Goal: Find specific page/section: Find specific page/section

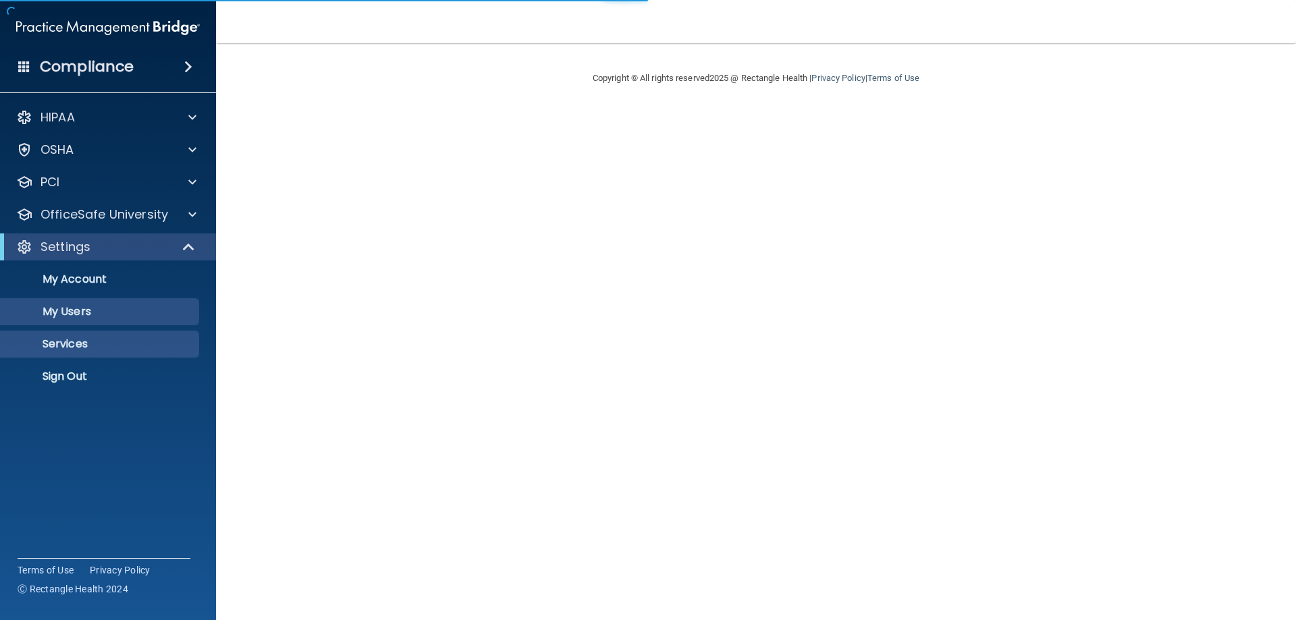
select select "20"
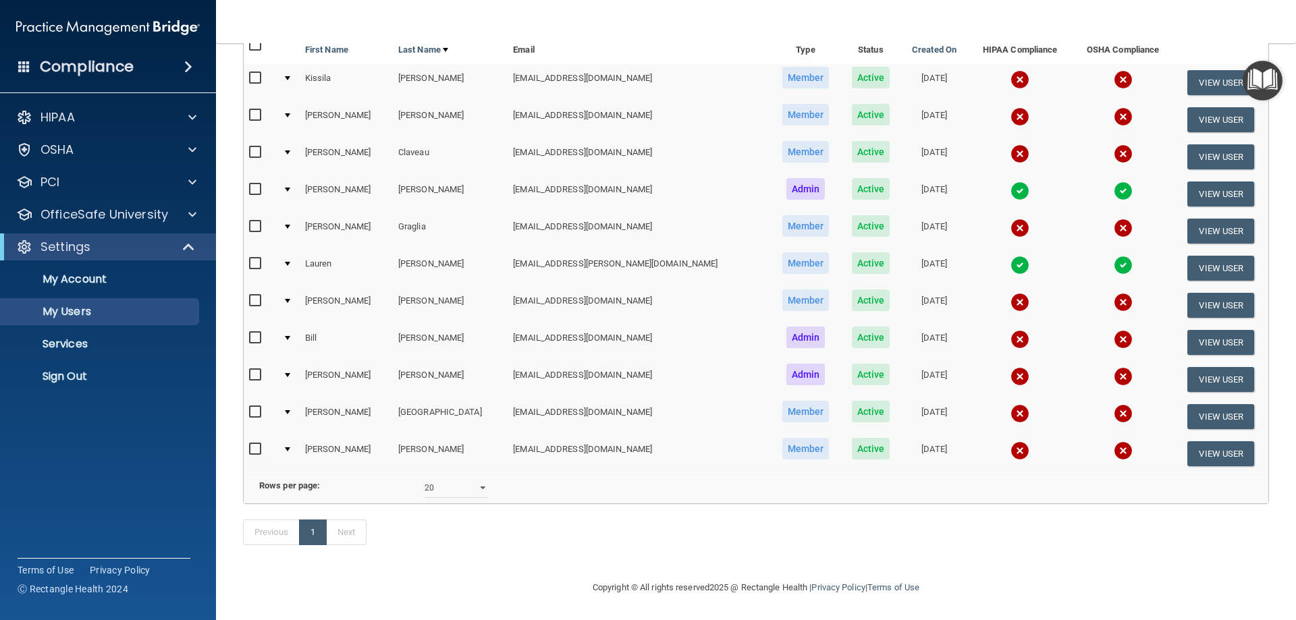
scroll to position [215, 0]
click at [1187, 70] on button "View User" at bounding box center [1220, 82] width 67 height 25
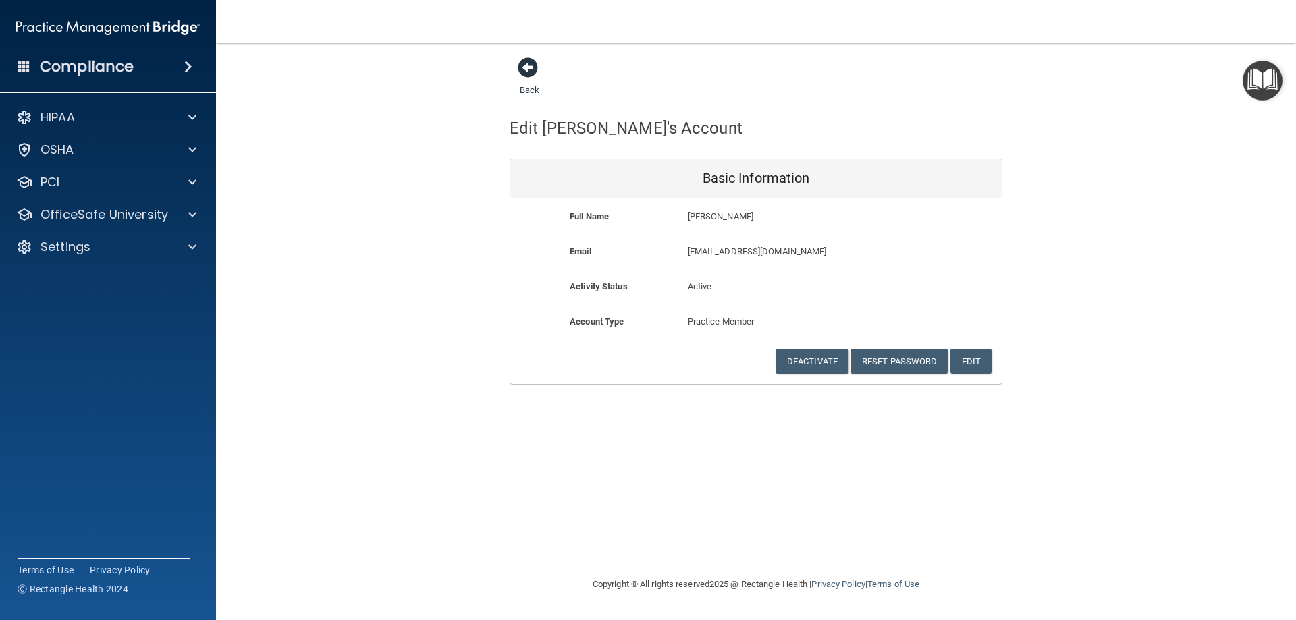
click at [528, 72] on span at bounding box center [528, 67] width 20 height 20
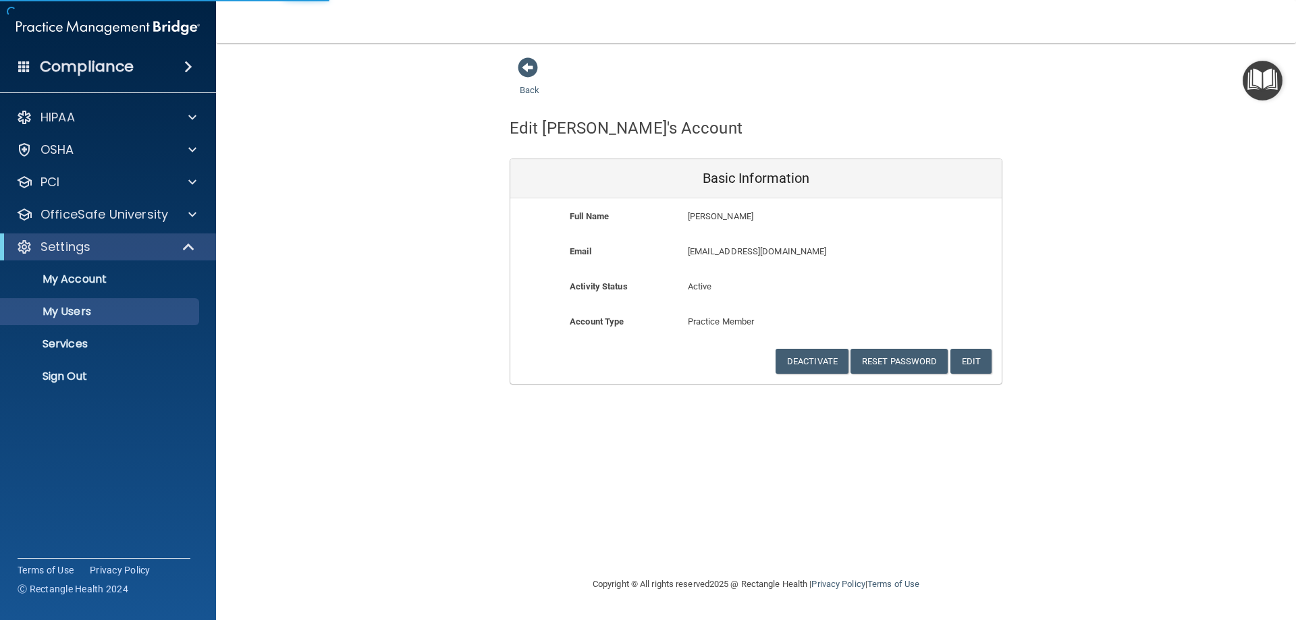
select select "20"
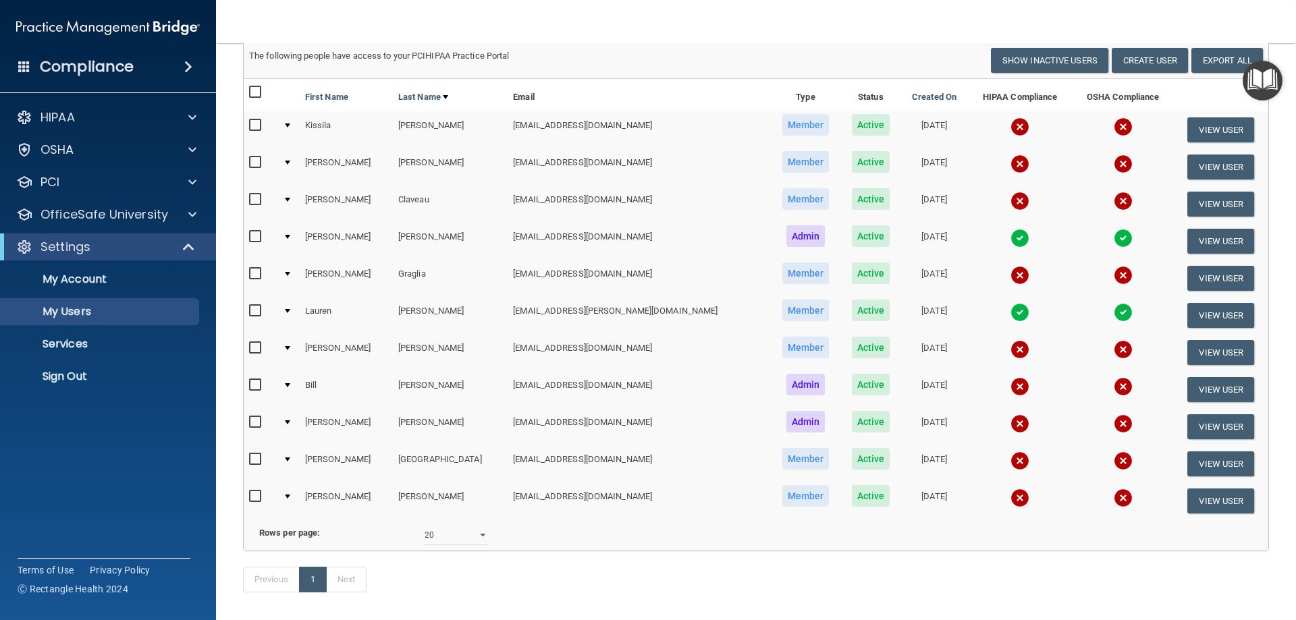
scroll to position [80, 0]
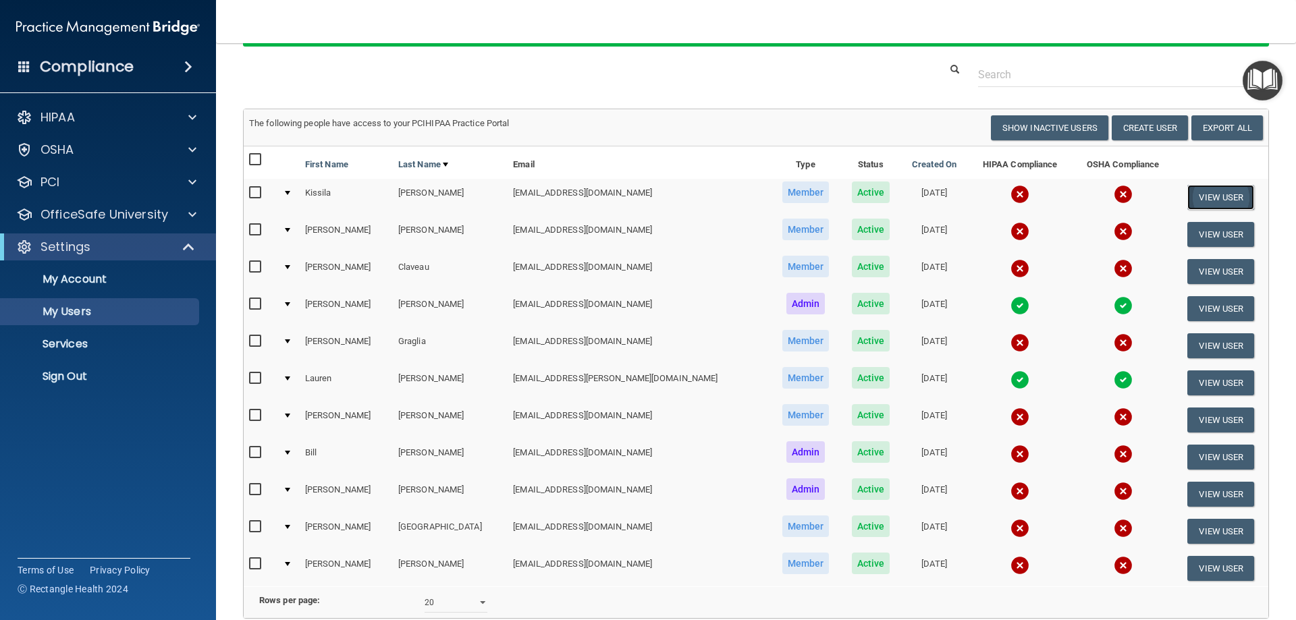
click at [1211, 200] on button "View User" at bounding box center [1220, 197] width 67 height 25
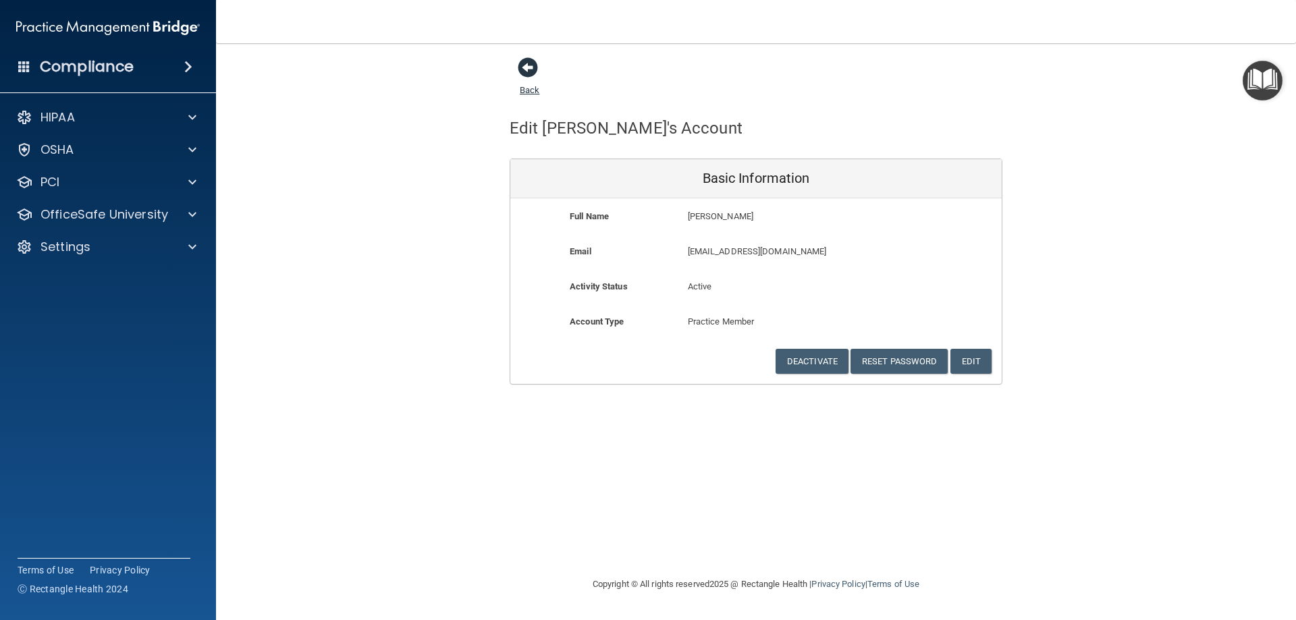
click at [522, 78] on span at bounding box center [528, 67] width 20 height 20
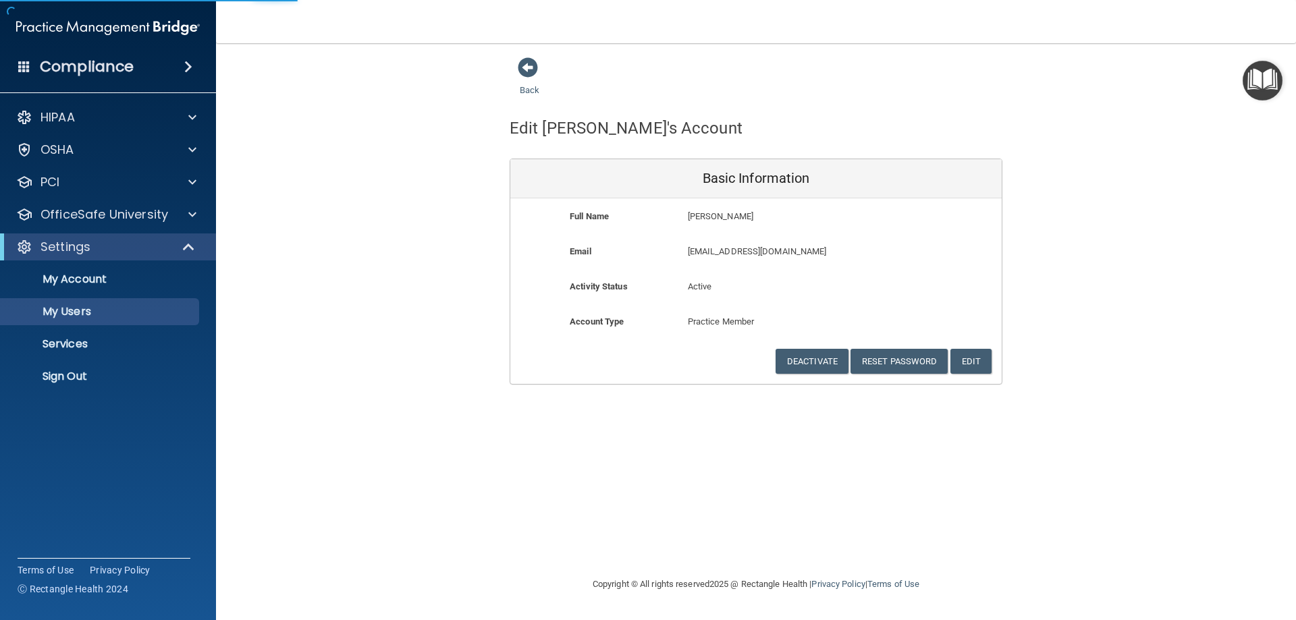
select select "20"
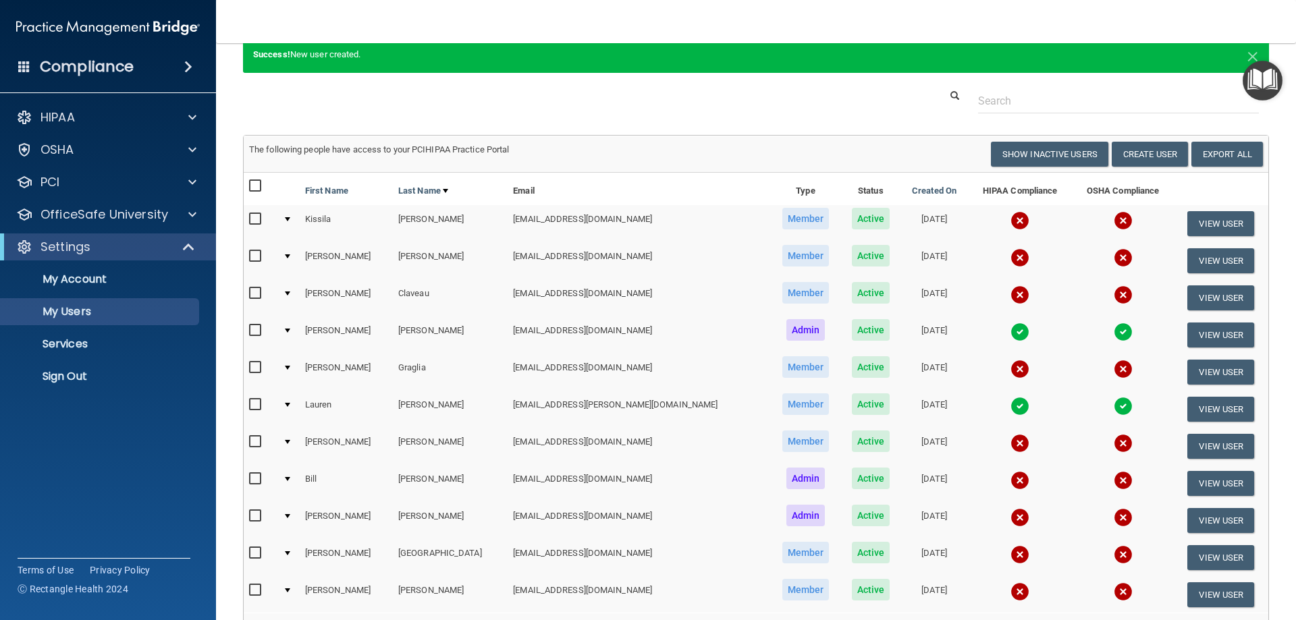
scroll to position [12, 0]
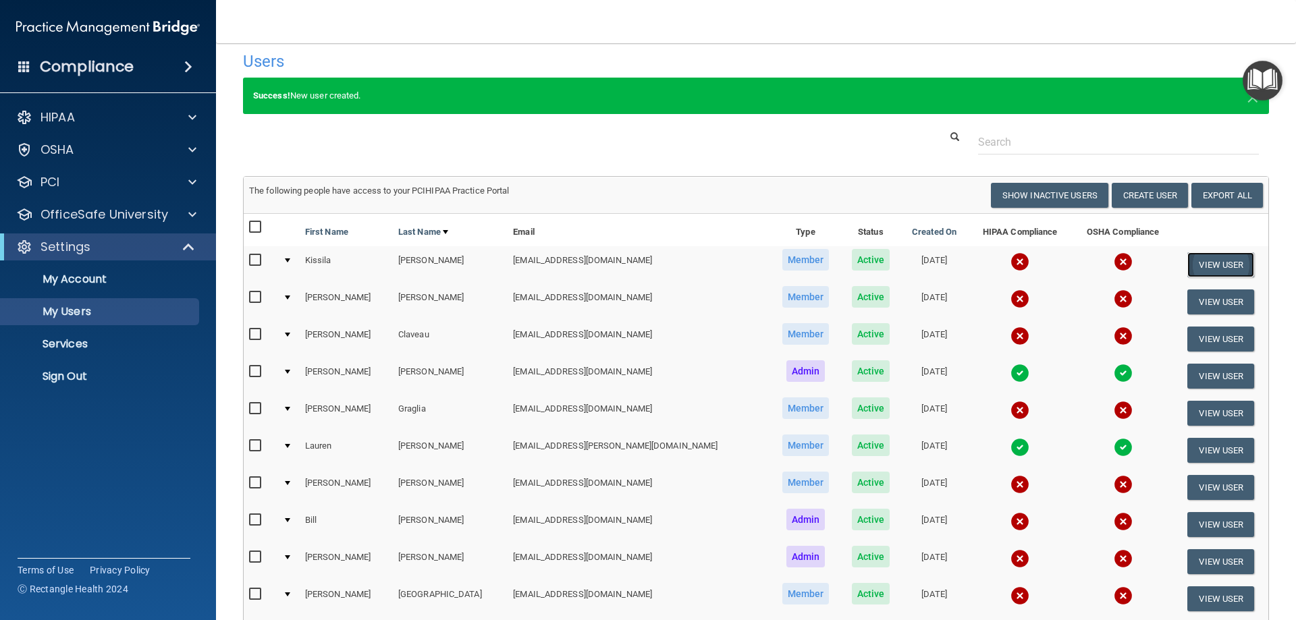
click at [1196, 261] on button "View User" at bounding box center [1220, 264] width 67 height 25
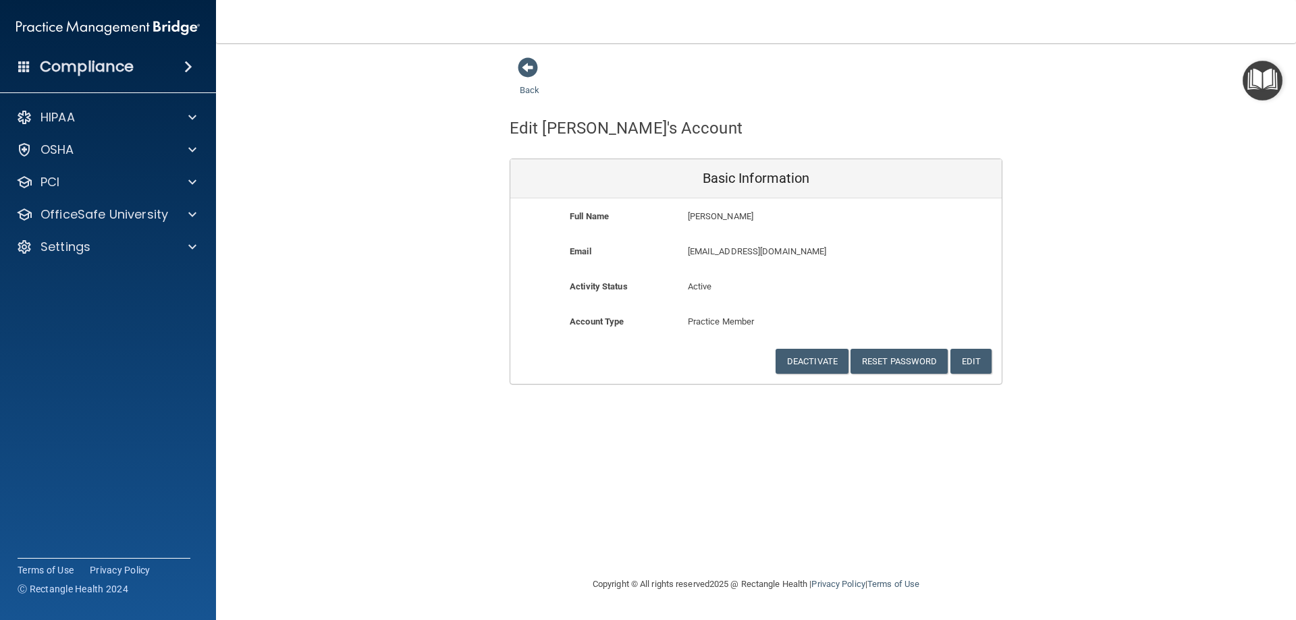
click at [540, 68] on div "Back" at bounding box center [551, 78] width 82 height 42
click at [524, 65] on span at bounding box center [528, 67] width 20 height 20
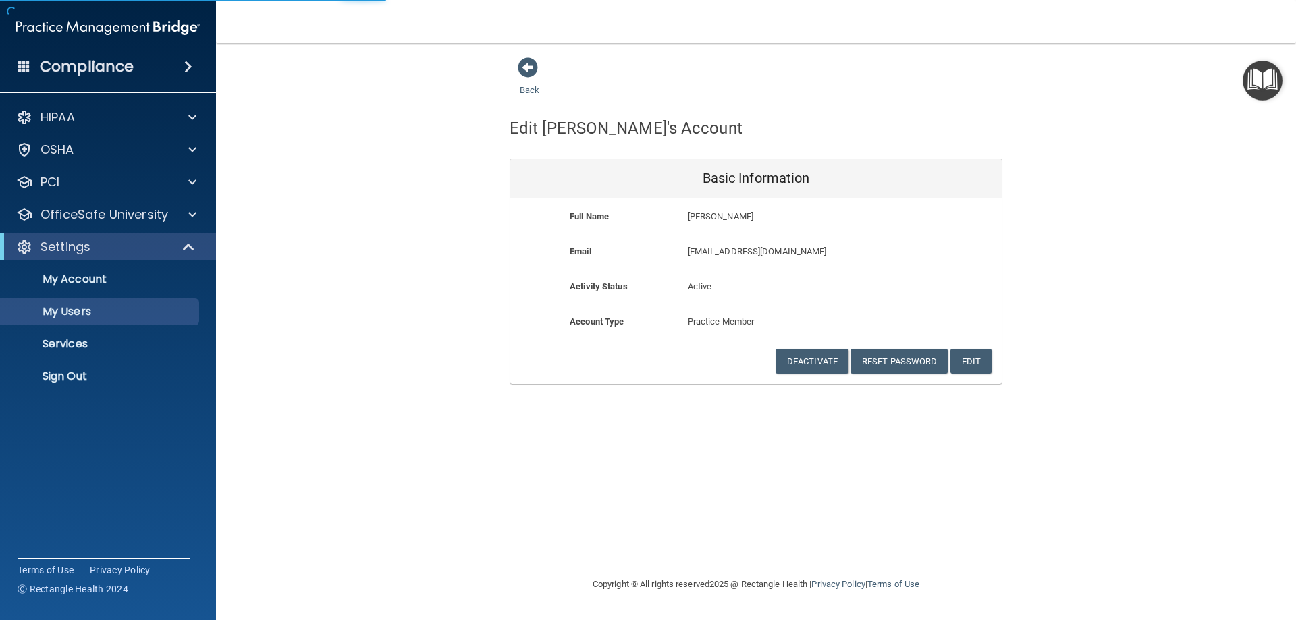
select select "20"
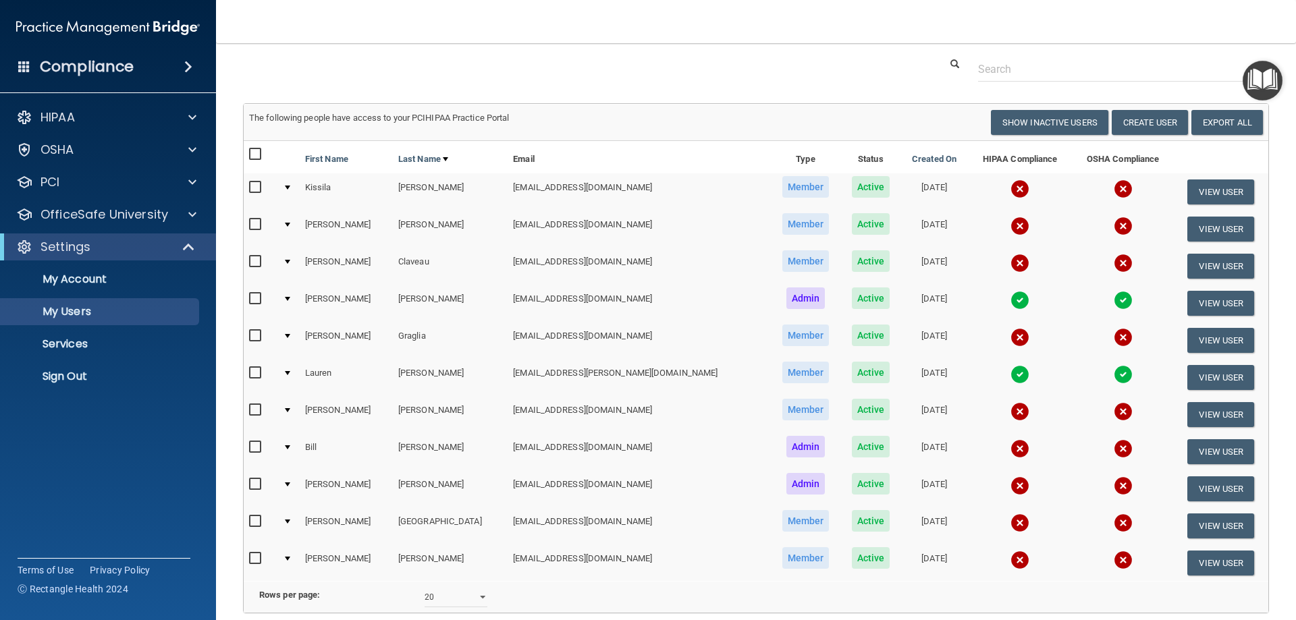
scroll to position [80, 0]
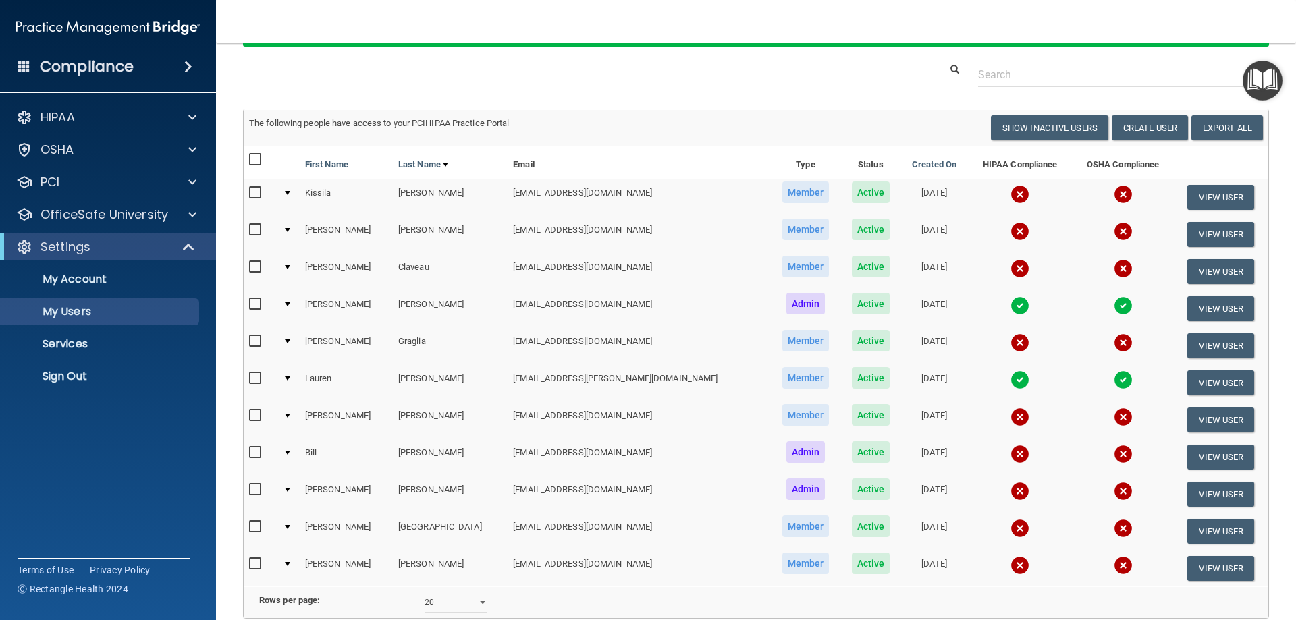
click at [444, 118] on span "The following people have access to your PCIHIPAA Practice Portal" at bounding box center [379, 123] width 261 height 10
click at [536, 117] on div "The following people have access to your PCIHIPAA Practice Portal" at bounding box center [497, 123] width 517 height 16
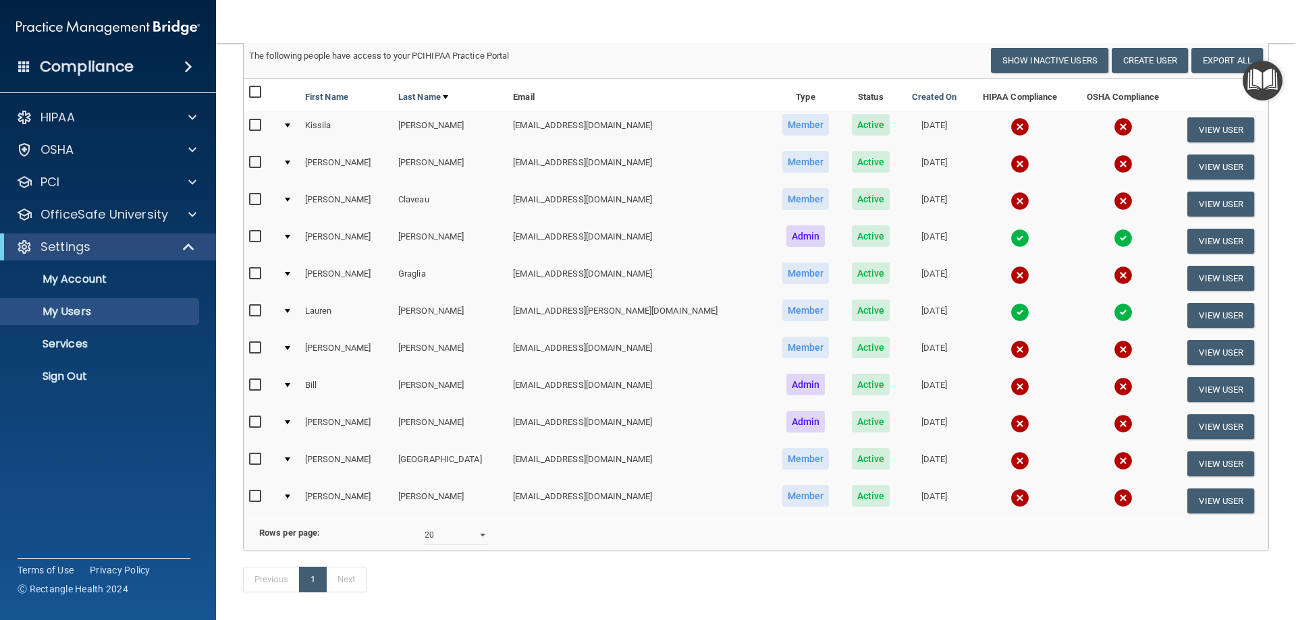
click at [1011, 273] on img at bounding box center [1020, 275] width 19 height 19
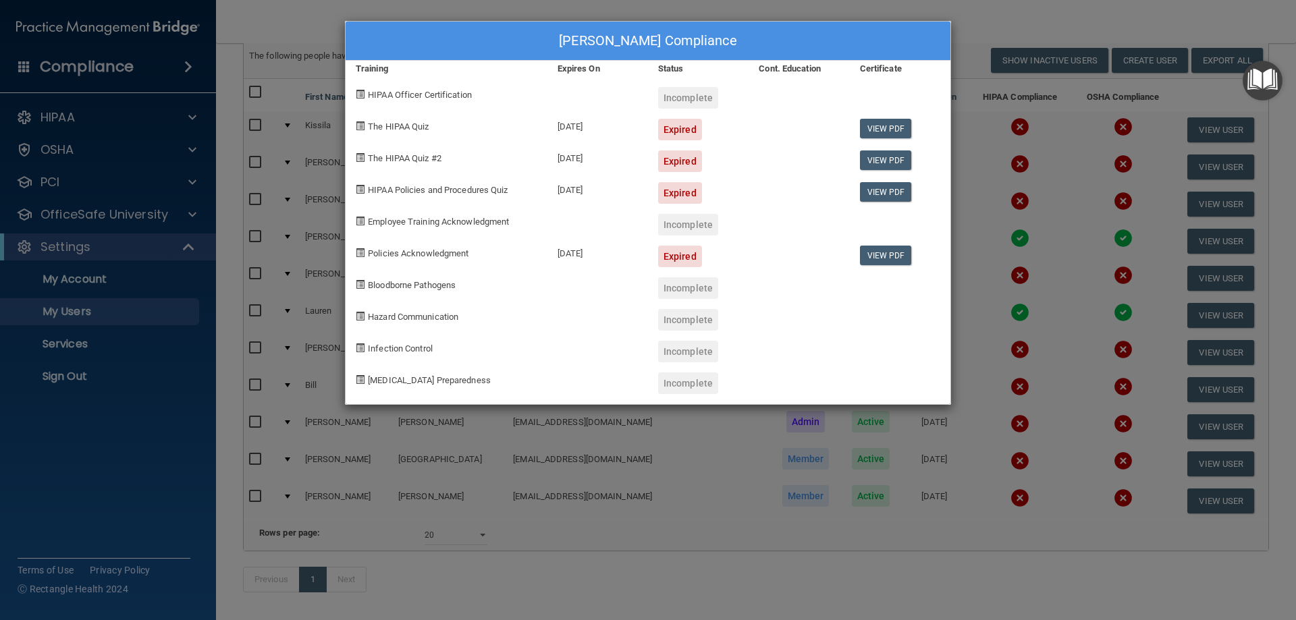
click at [877, 27] on div "[PERSON_NAME] Compliance" at bounding box center [648, 41] width 605 height 39
click at [982, 23] on div "[PERSON_NAME] Compliance Training Expires On Status Cont. Education Certificate…" at bounding box center [648, 310] width 1296 height 620
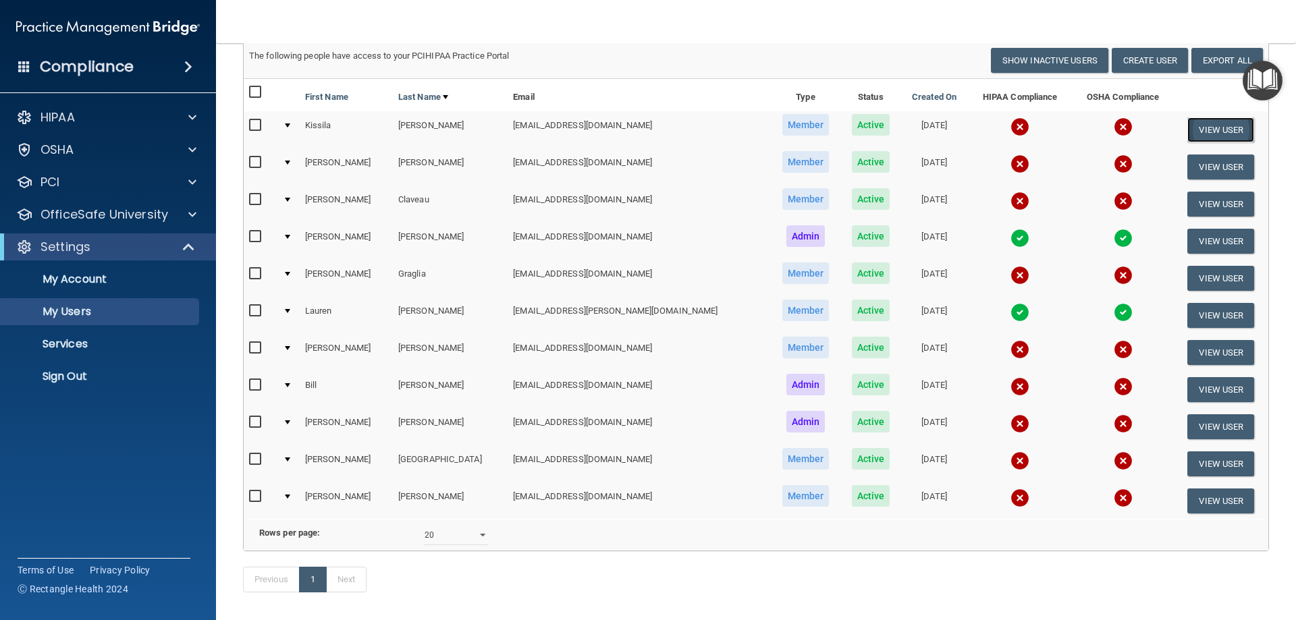
click at [1196, 129] on button "View User" at bounding box center [1220, 129] width 67 height 25
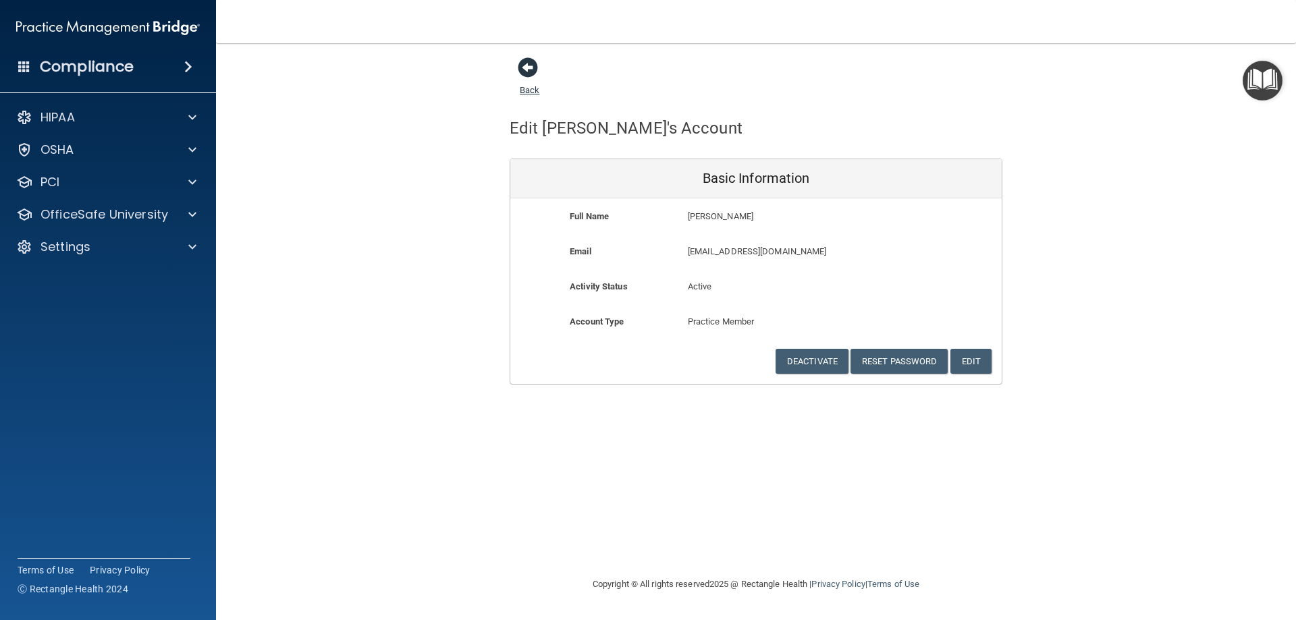
click at [538, 68] on span at bounding box center [528, 67] width 20 height 20
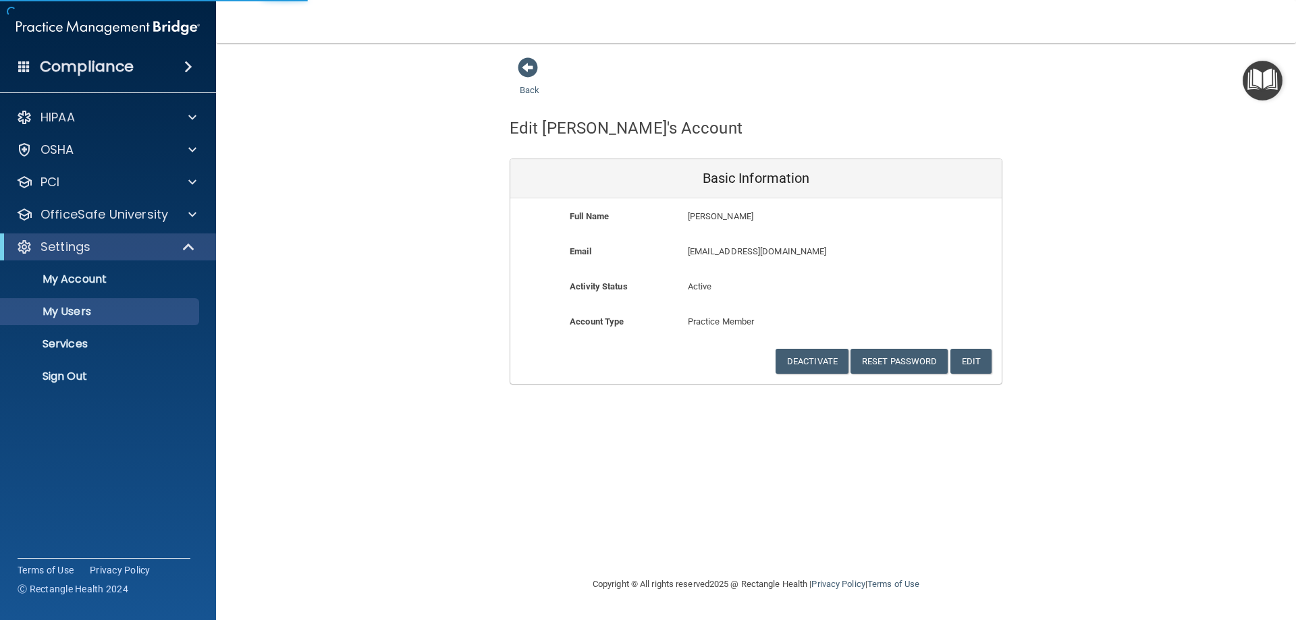
select select "20"
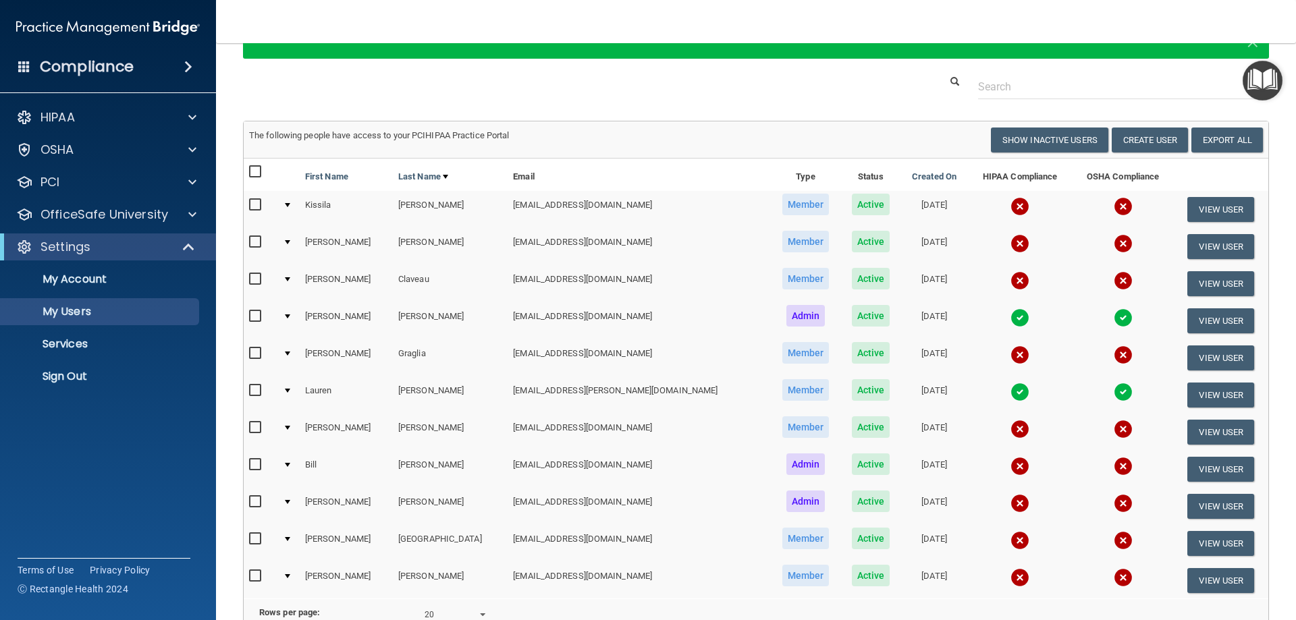
scroll to position [135, 0]
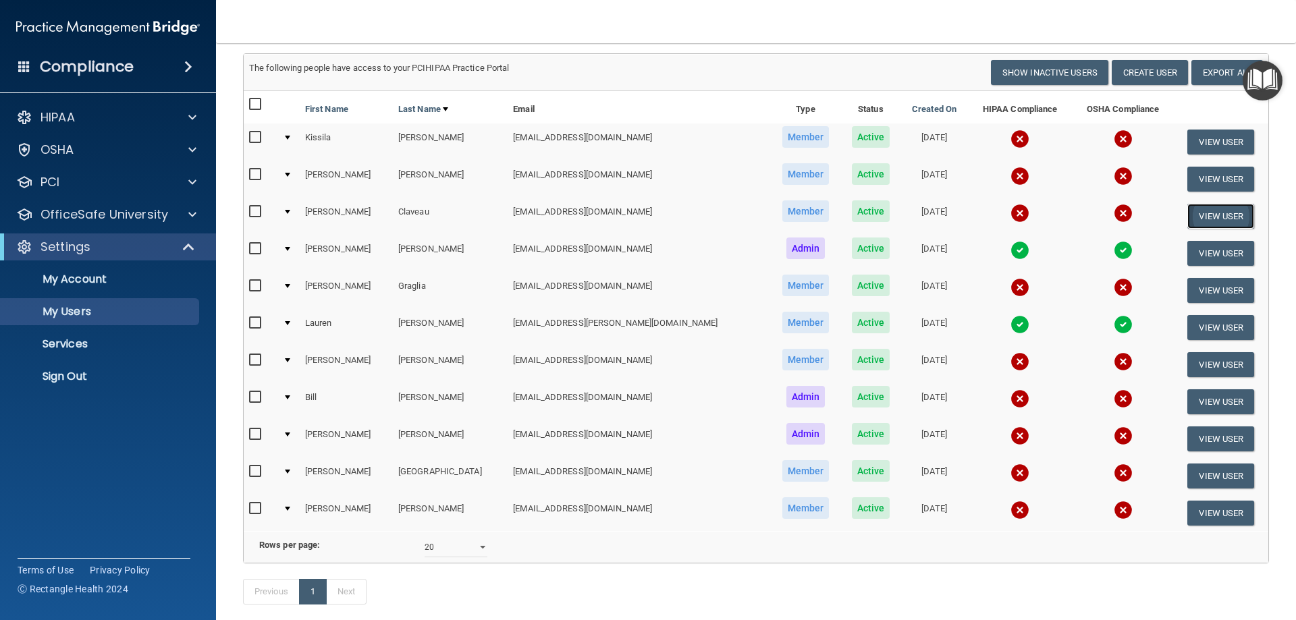
click at [1192, 220] on button "View User" at bounding box center [1220, 216] width 67 height 25
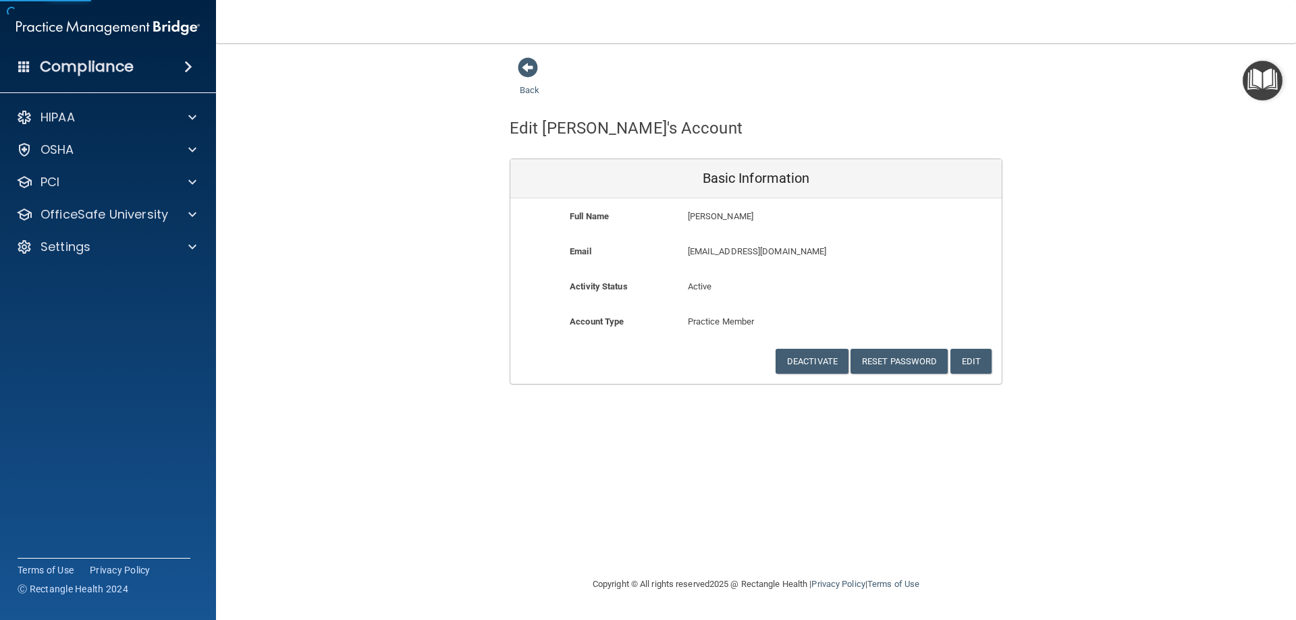
click at [533, 80] on div "Back" at bounding box center [551, 78] width 82 height 42
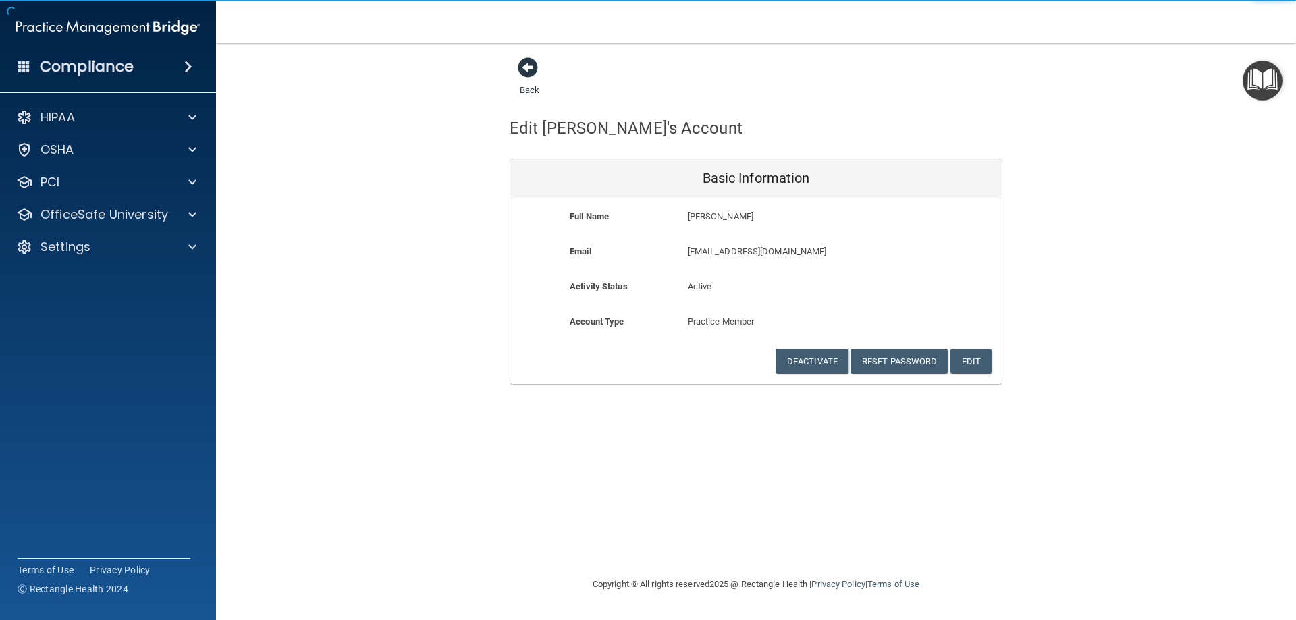
click at [525, 68] on span at bounding box center [528, 67] width 20 height 20
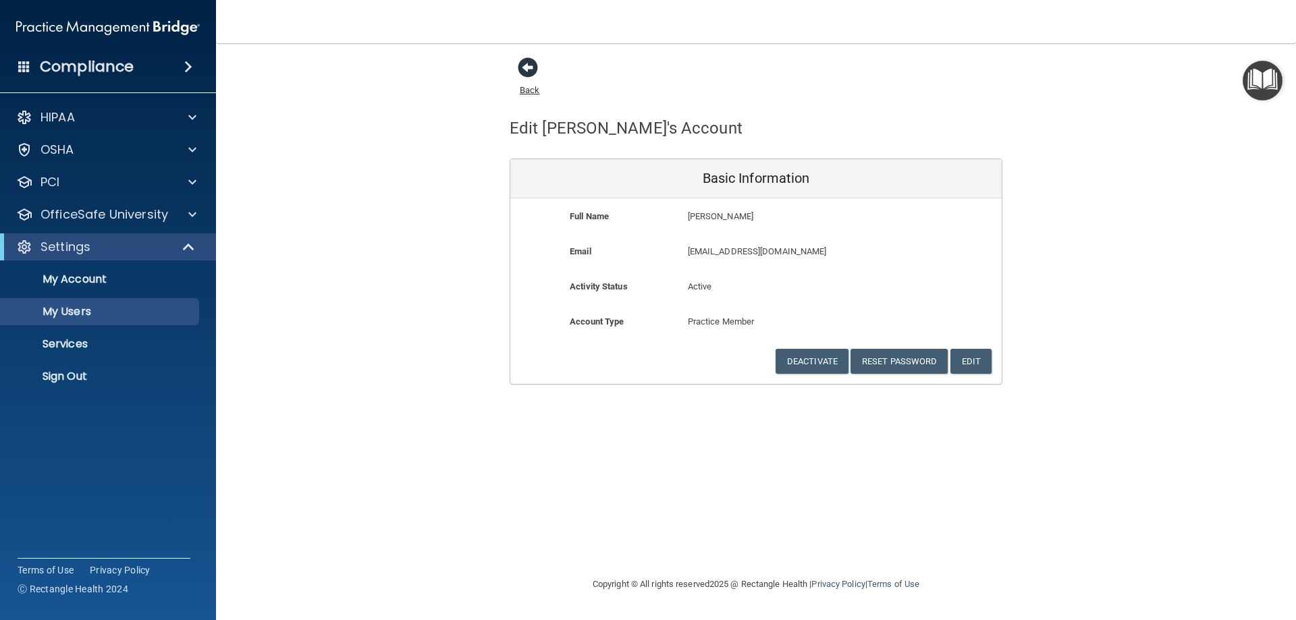
select select "20"
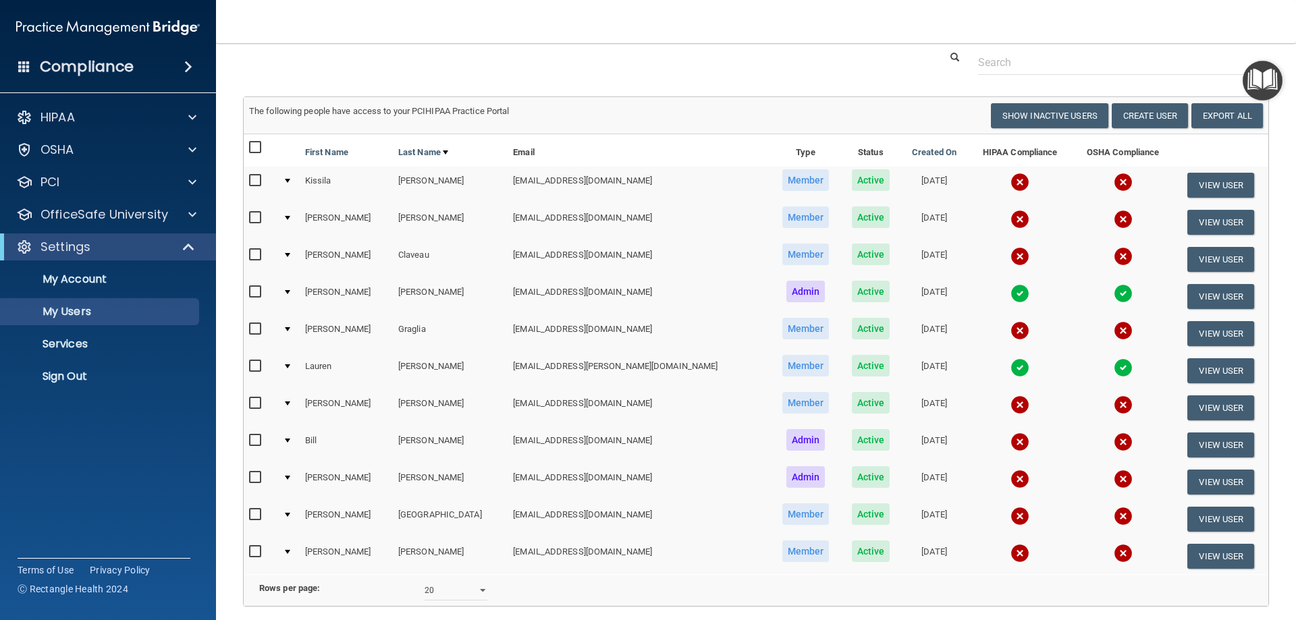
scroll to position [80, 0]
